Goal: Information Seeking & Learning: Learn about a topic

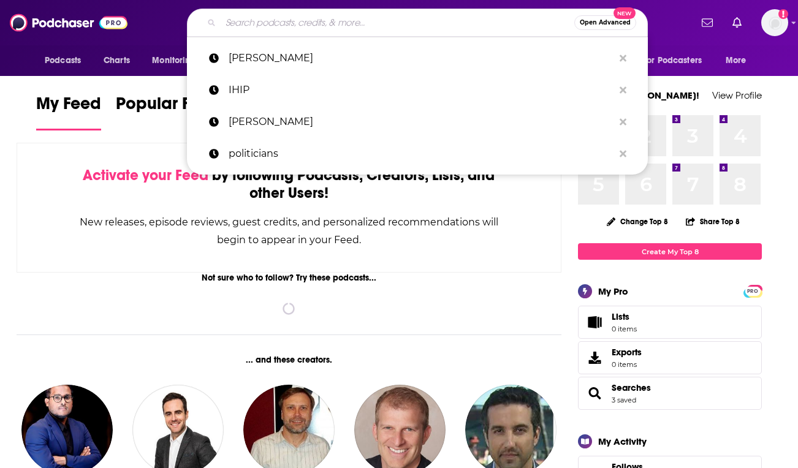
click at [422, 26] on input "Search podcasts, credits, & more..." at bounding box center [398, 23] width 354 height 20
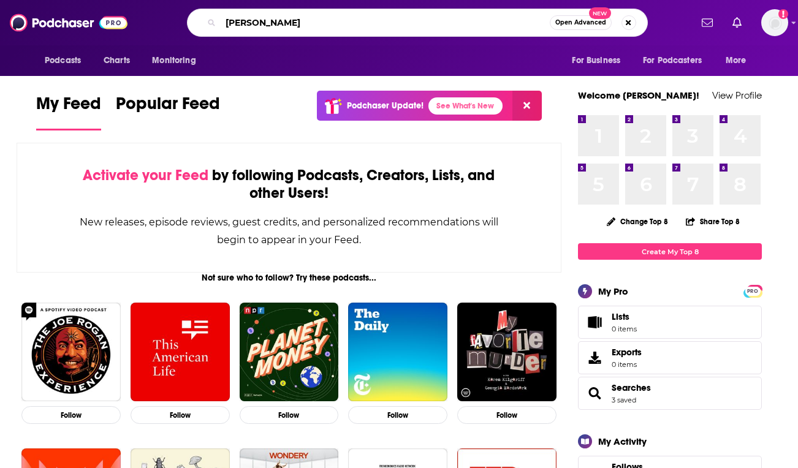
type input "[PERSON_NAME]"
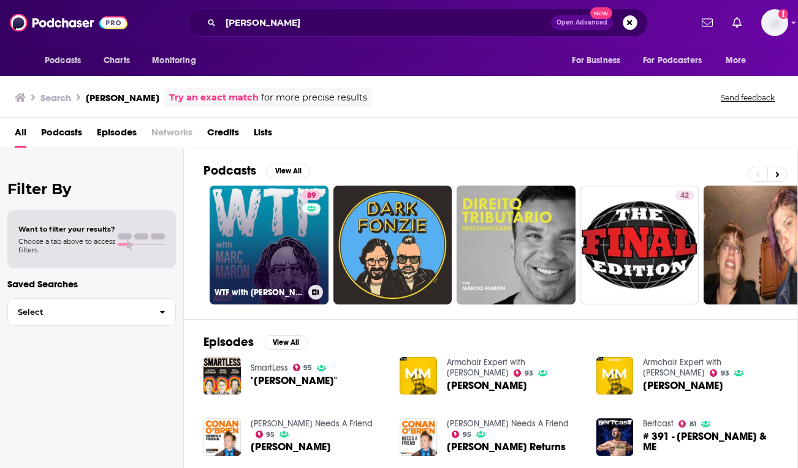
click at [245, 237] on link "89 WTF with [PERSON_NAME] Podcast" at bounding box center [269, 245] width 119 height 119
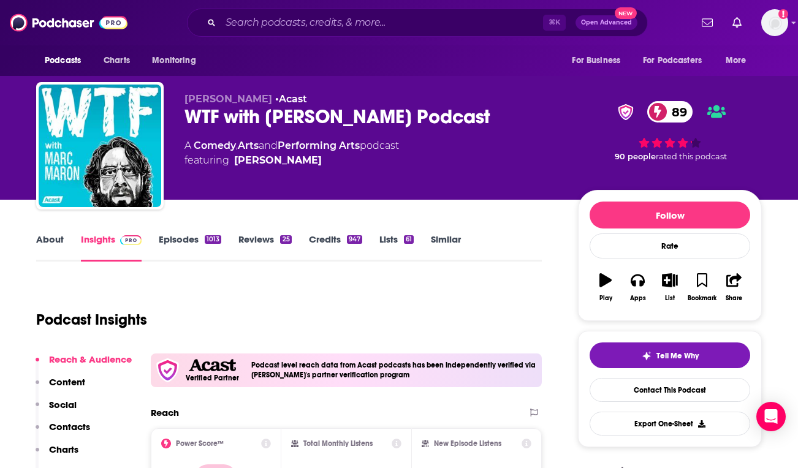
click at [187, 241] on link "Episodes 1013" at bounding box center [190, 248] width 63 height 28
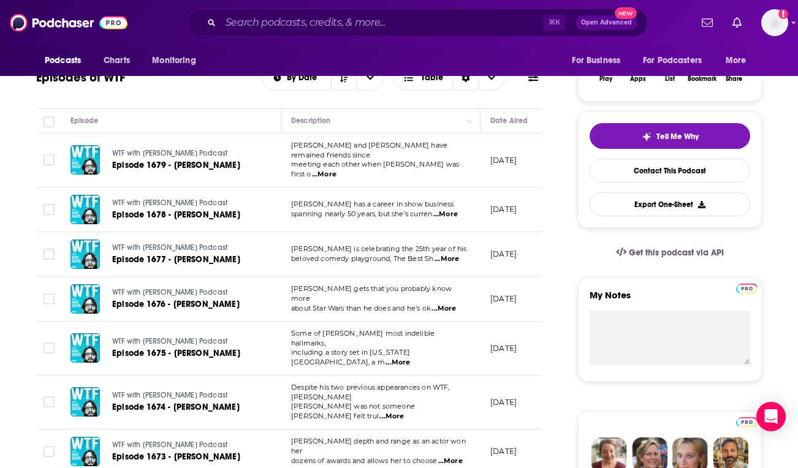
scroll to position [220, 0]
